Goal: Task Accomplishment & Management: Use online tool/utility

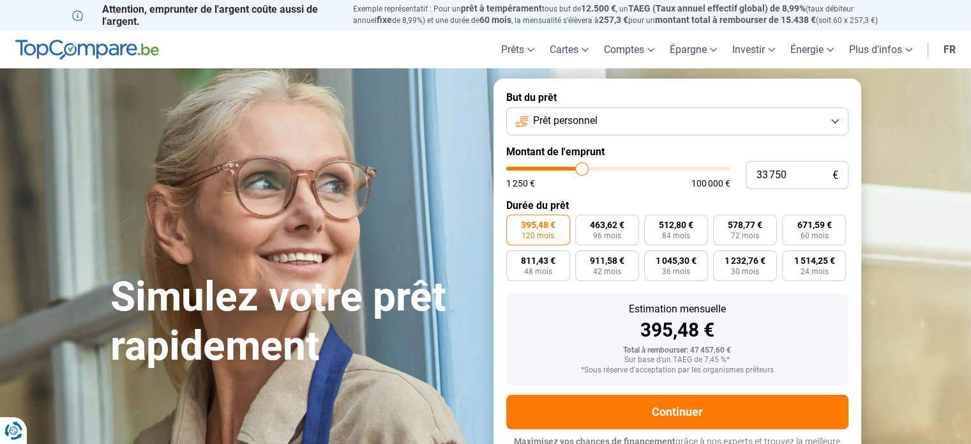
type input "40 250"
type input "40250"
click at [596, 170] on input "range" at bounding box center [618, 169] width 224 height 4
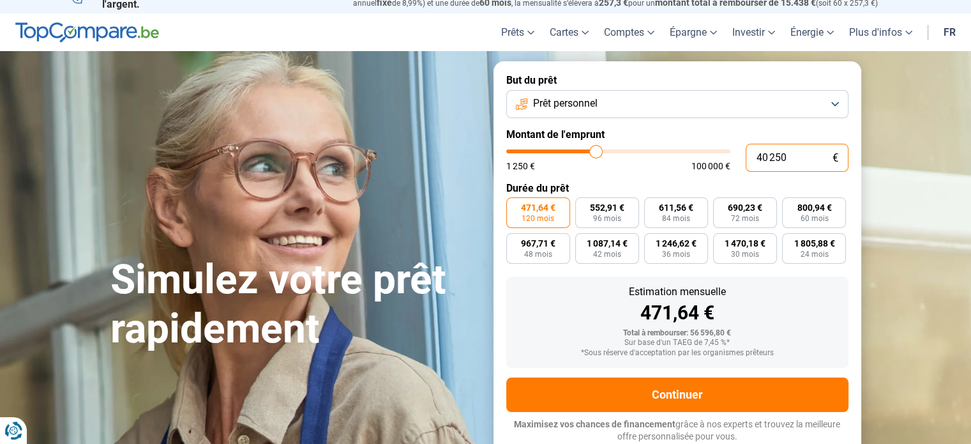
click at [792, 155] on input "40 250" at bounding box center [797, 158] width 103 height 28
type input "4 025"
type input "4000"
type input "402"
type input "1250"
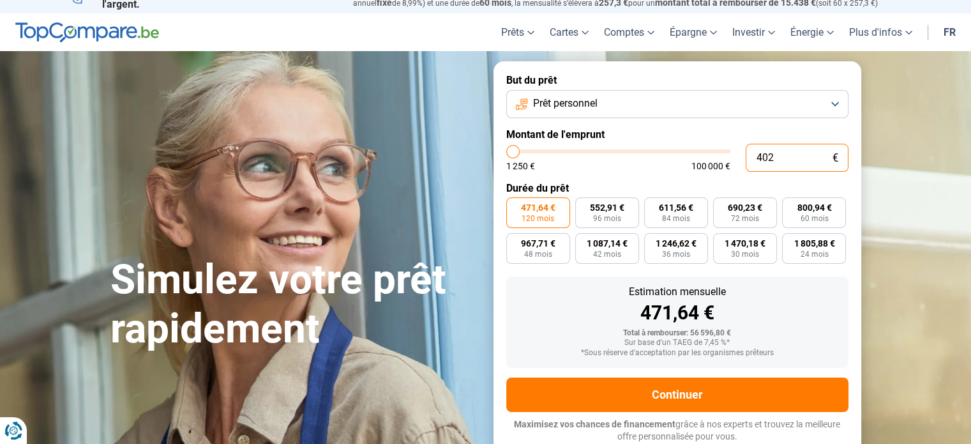
type input "40"
type input "1250"
type input "400"
type input "1250"
type input "4 000"
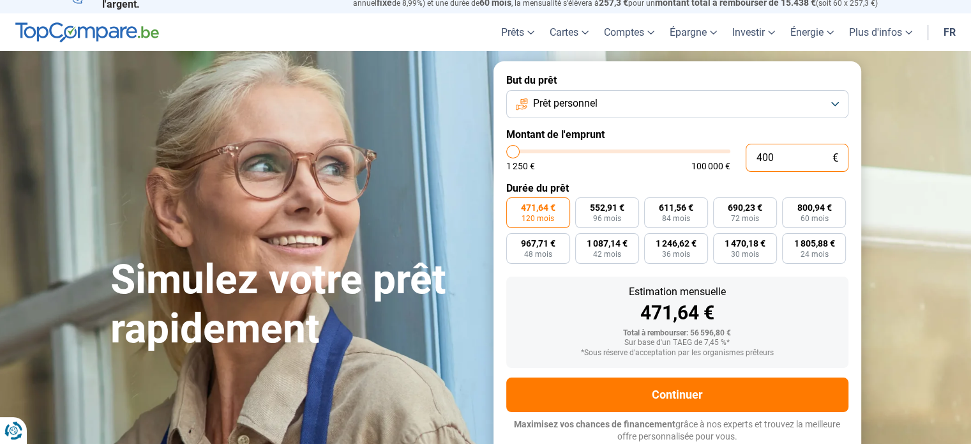
type input "4000"
type input "40 000"
type input "40000"
click at [587, 170] on div "1 250 € 100 000 €" at bounding box center [618, 165] width 224 height 9
drag, startPoint x: 795, startPoint y: 160, endPoint x: 712, endPoint y: 157, distance: 83.0
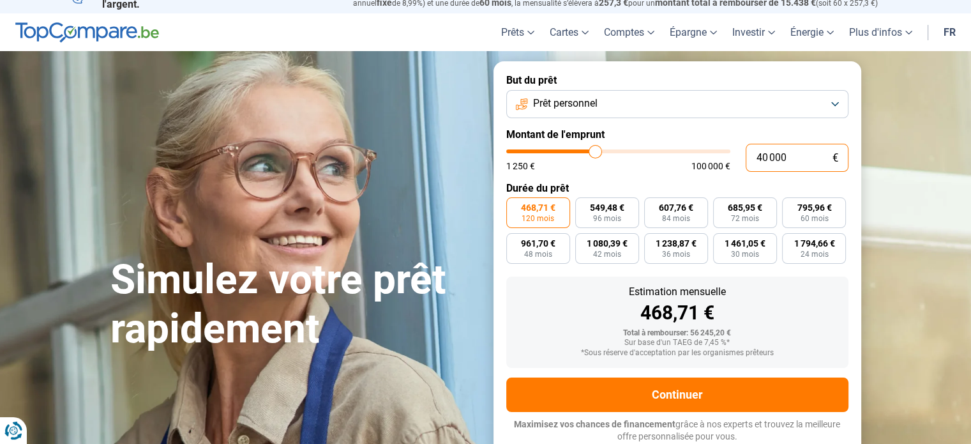
click at [712, 157] on div "40 000 € 1 250 € 100 000 €" at bounding box center [677, 158] width 342 height 28
type input "3"
type input "1250"
type input "35"
type input "1250"
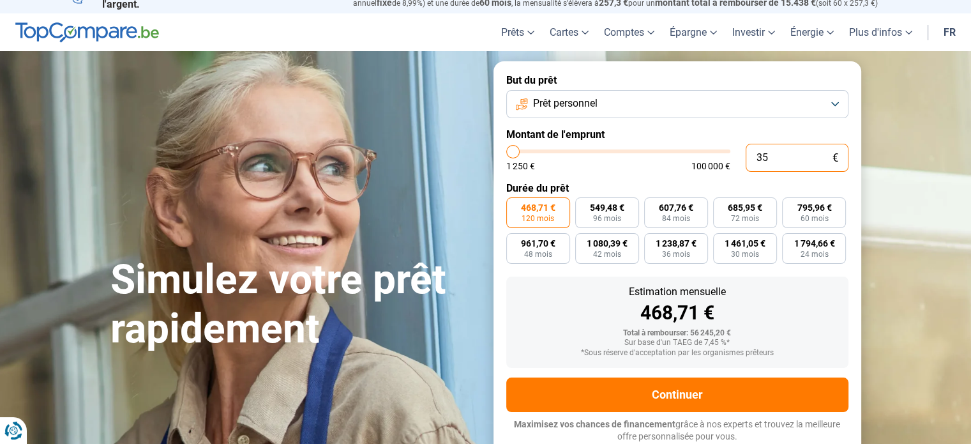
type input "350"
type input "1250"
type input "3 500"
type input "3500"
type input "35 000"
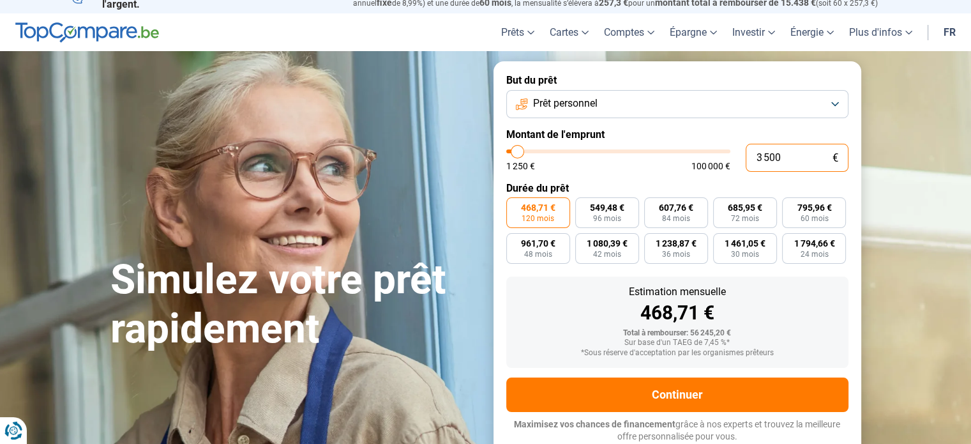
type input "35000"
type input "35 000"
